Goal: Ask a question

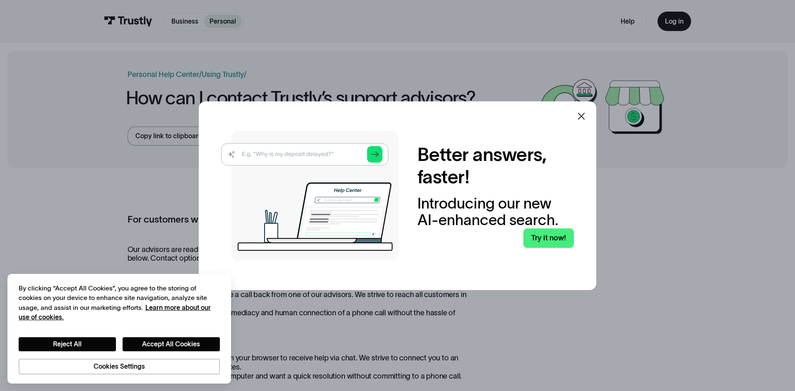
click at [583, 118] on icon at bounding box center [581, 116] width 7 height 7
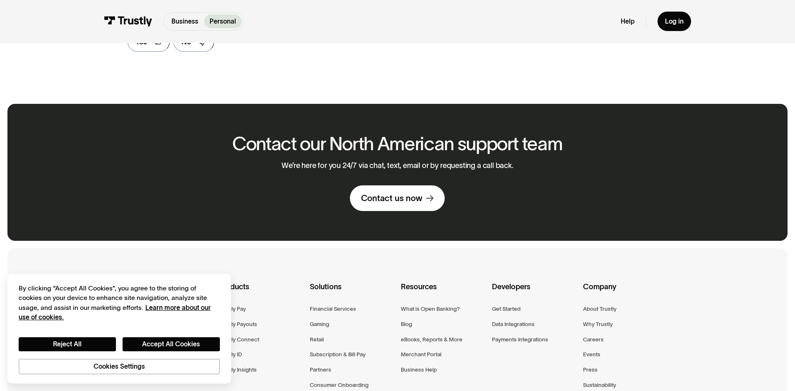
scroll to position [582, 0]
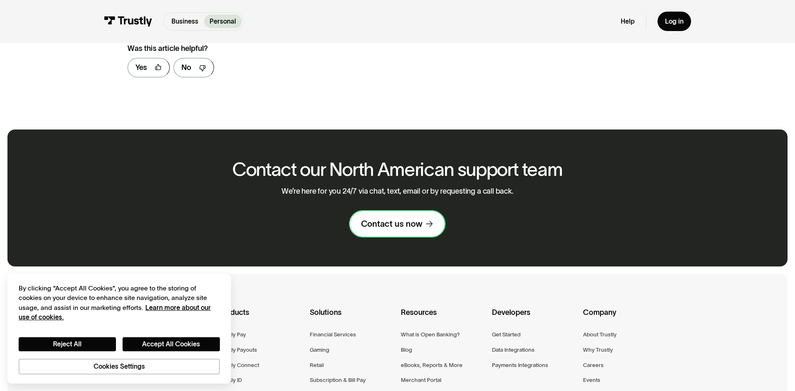
click at [400, 228] on div "Contact us now" at bounding box center [391, 224] width 61 height 11
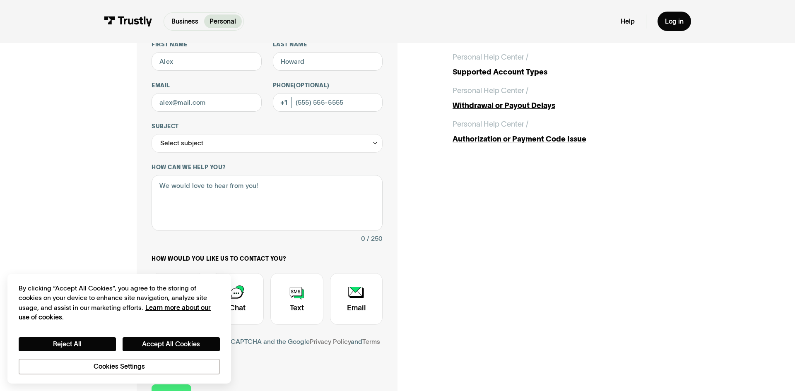
scroll to position [86, 0]
click at [373, 139] on icon "Contact Trustly Support" at bounding box center [375, 142] width 7 height 7
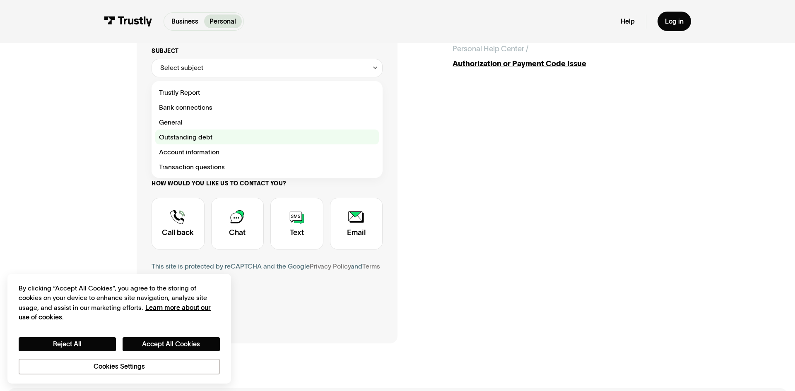
scroll to position [160, 0]
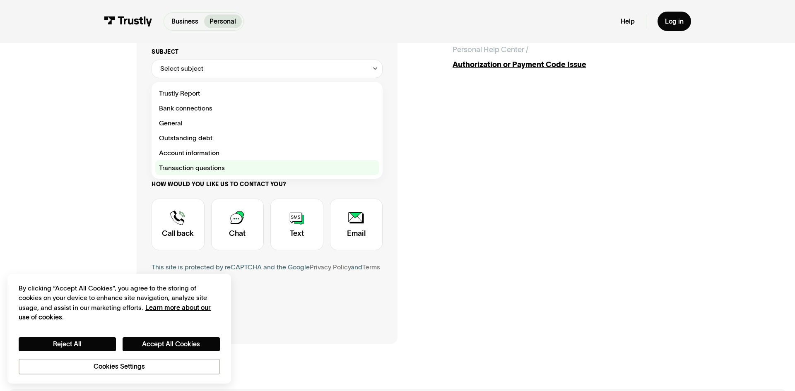
click at [252, 165] on div "Contact Trustly Support" at bounding box center [267, 167] width 224 height 15
type input "**********"
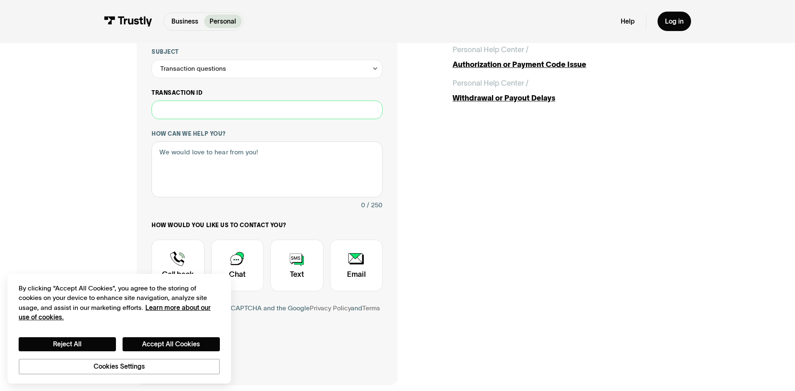
click at [174, 108] on input "Transaction ID" at bounding box center [266, 110] width 231 height 19
click at [375, 68] on icon "Contact Trustly Support" at bounding box center [375, 68] width 7 height 7
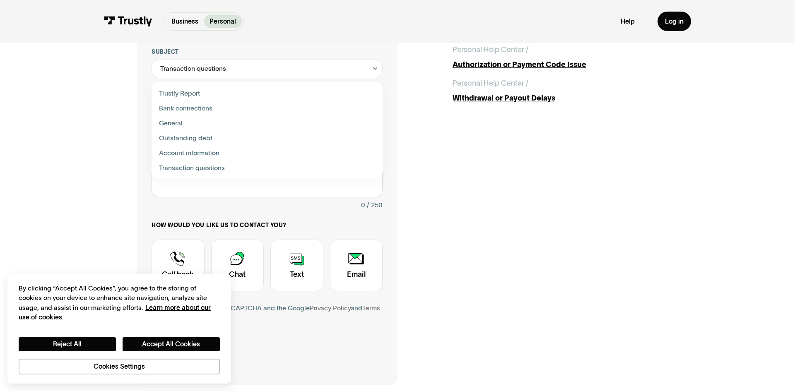
click at [422, 136] on div "**********" at bounding box center [398, 153] width 522 height 466
